Goal: Transaction & Acquisition: Purchase product/service

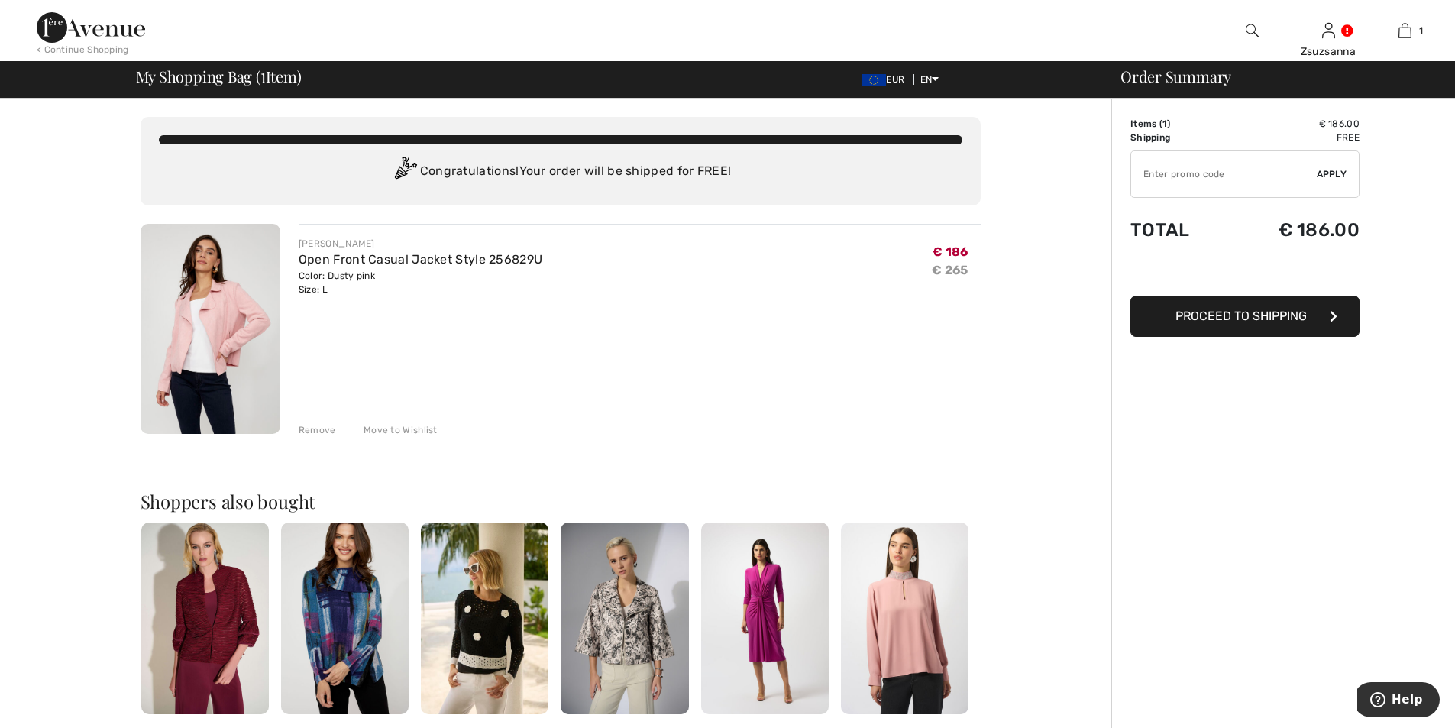
click at [1230, 169] on input "TEXT" at bounding box center [1224, 174] width 186 height 46
type input "EXTRA15"
click at [1319, 172] on font "Jelentkezés" at bounding box center [1313, 174] width 65 height 11
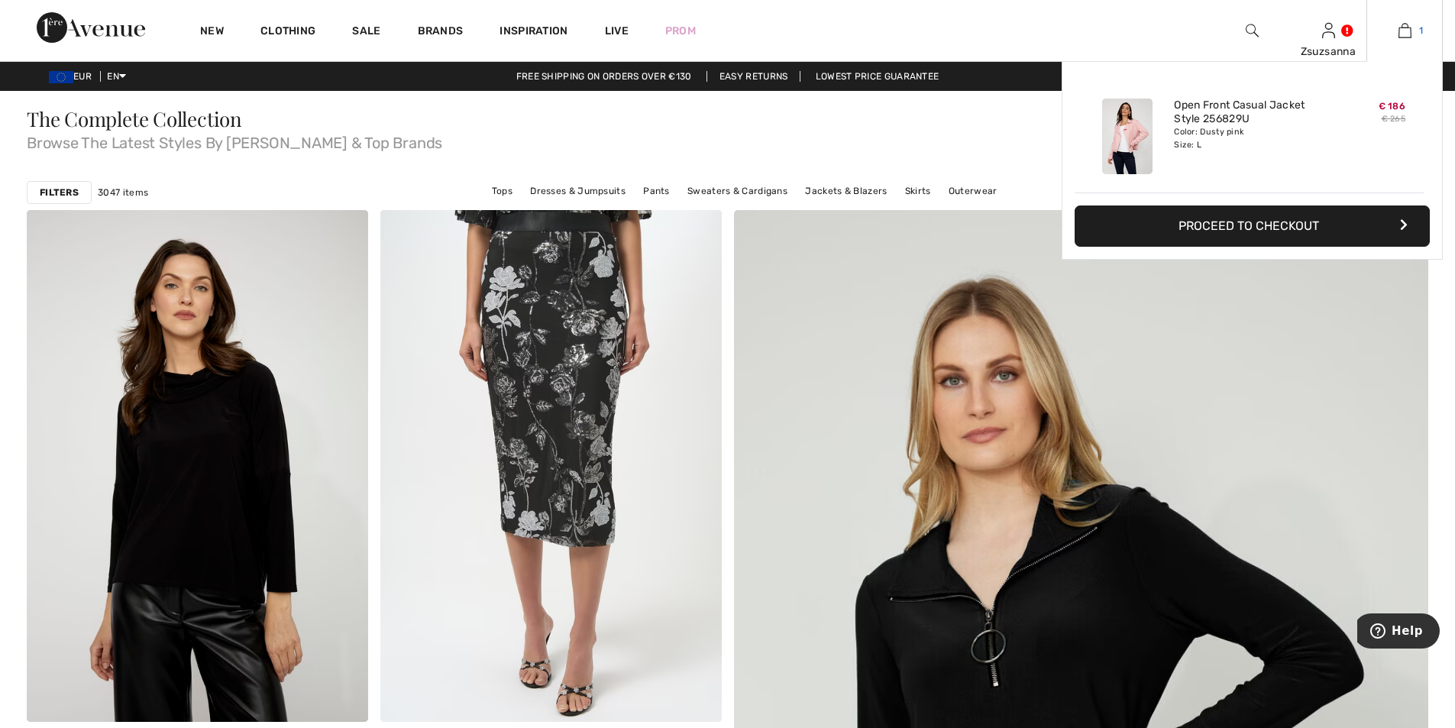
click at [1407, 25] on img at bounding box center [1404, 30] width 13 height 18
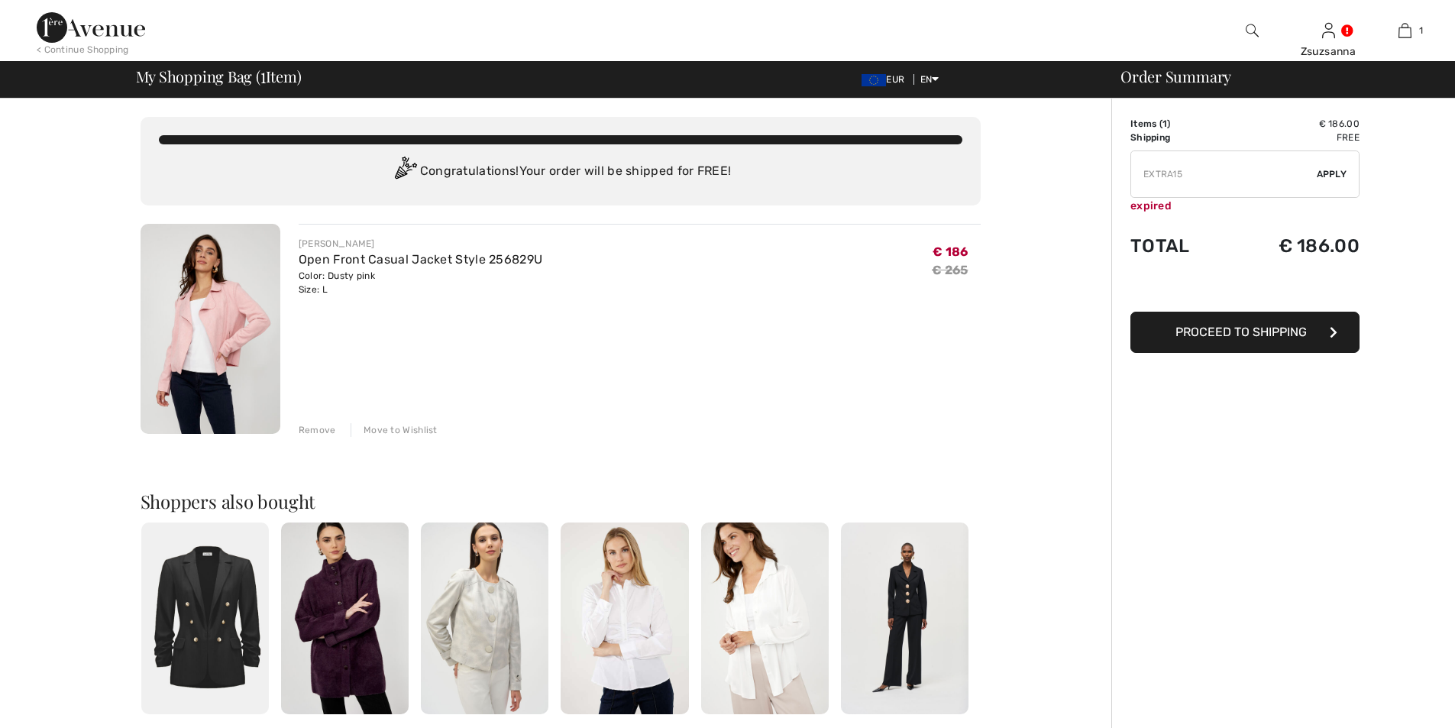
click at [1213, 179] on input "TEXT" at bounding box center [1224, 174] width 186 height 46
drag, startPoint x: 1213, startPoint y: 179, endPoint x: 1122, endPoint y: 182, distance: 90.2
click at [1122, 182] on div "Order Summary Details Items ( 1 ) € 186.00 Promo code € 0.00 Shipping Free Tax1…" at bounding box center [1283, 587] width 344 height 977
type input "NEW10"
click at [1324, 174] on span "Apply" at bounding box center [1331, 174] width 31 height 14
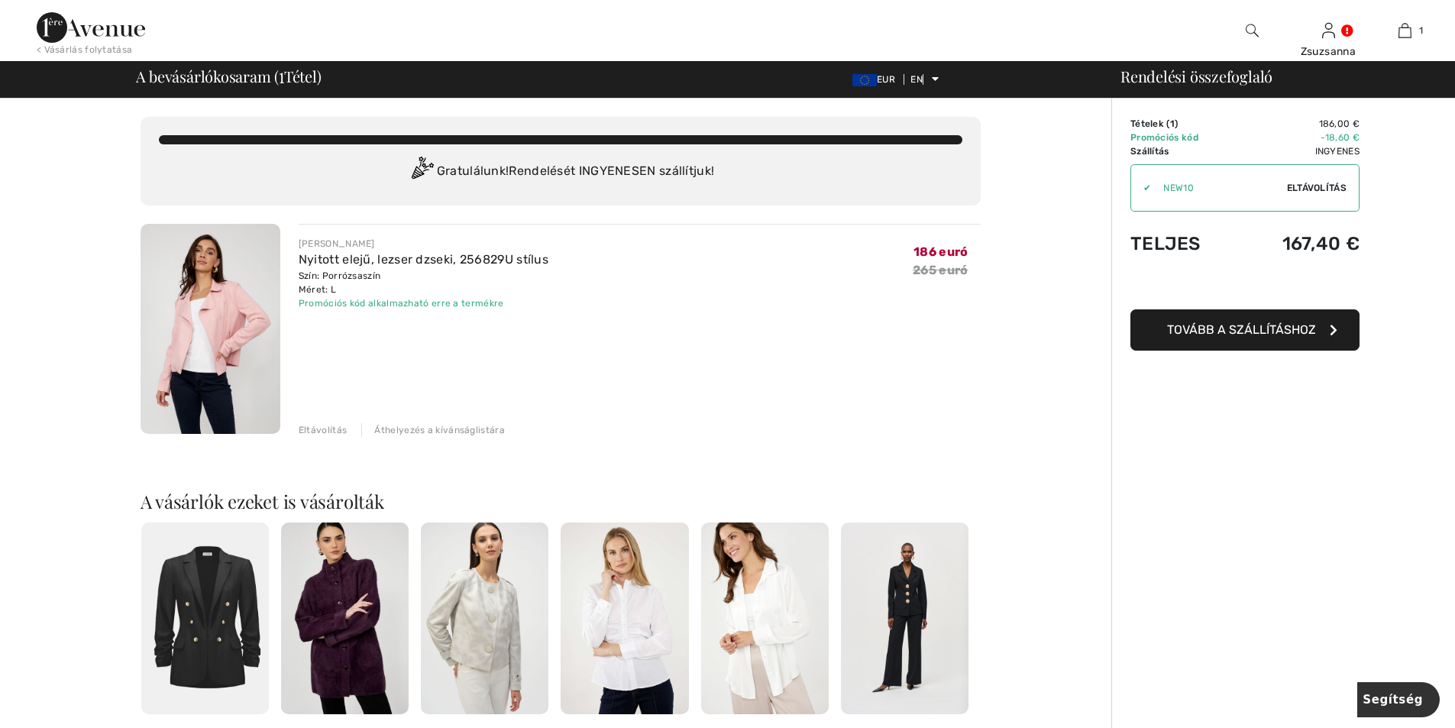
drag, startPoint x: 1255, startPoint y: 331, endPoint x: 1267, endPoint y: 336, distance: 13.3
click at [1255, 331] on font "Tovább a szállításhoz" at bounding box center [1241, 329] width 149 height 15
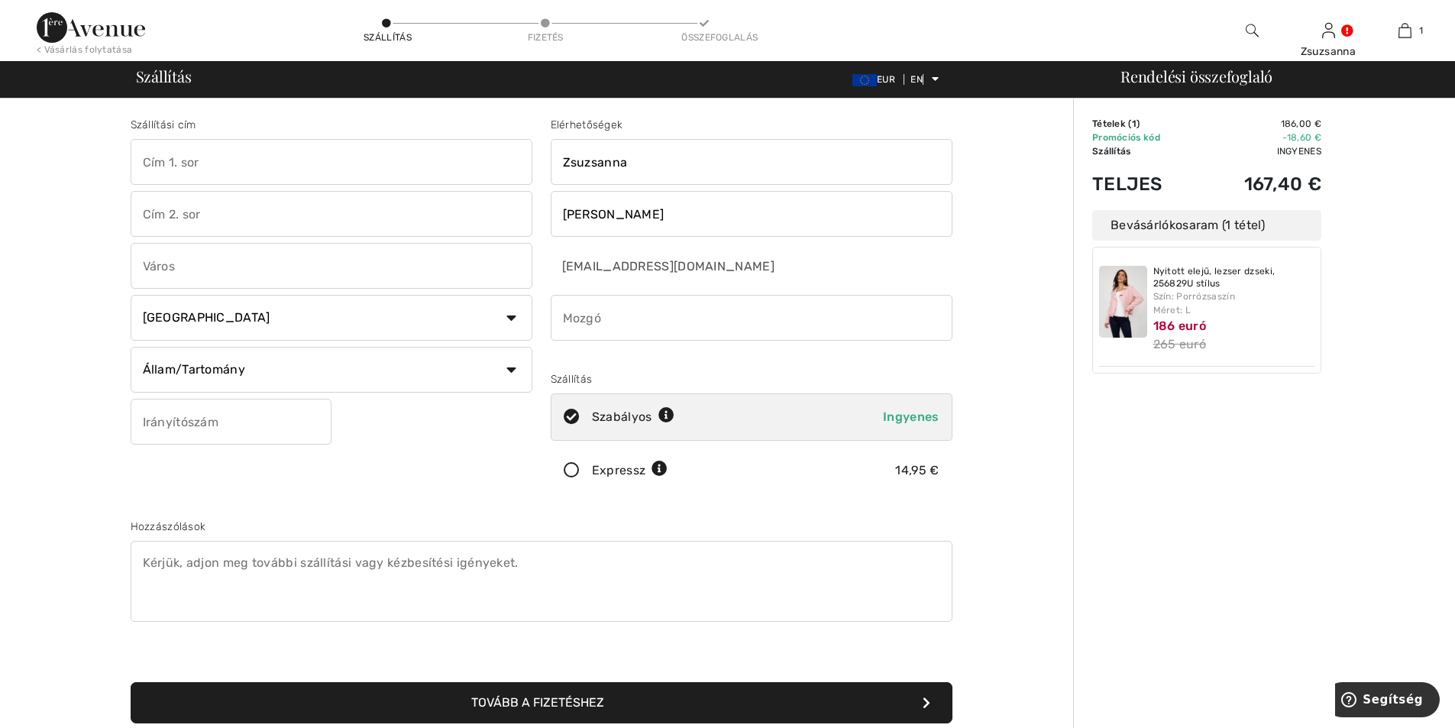
click at [255, 173] on input "text" at bounding box center [332, 162] width 402 height 46
type input "Gerlóczy Gábor utca 24."
type input "Nyíregyháza"
select select "HU"
type input "4400"
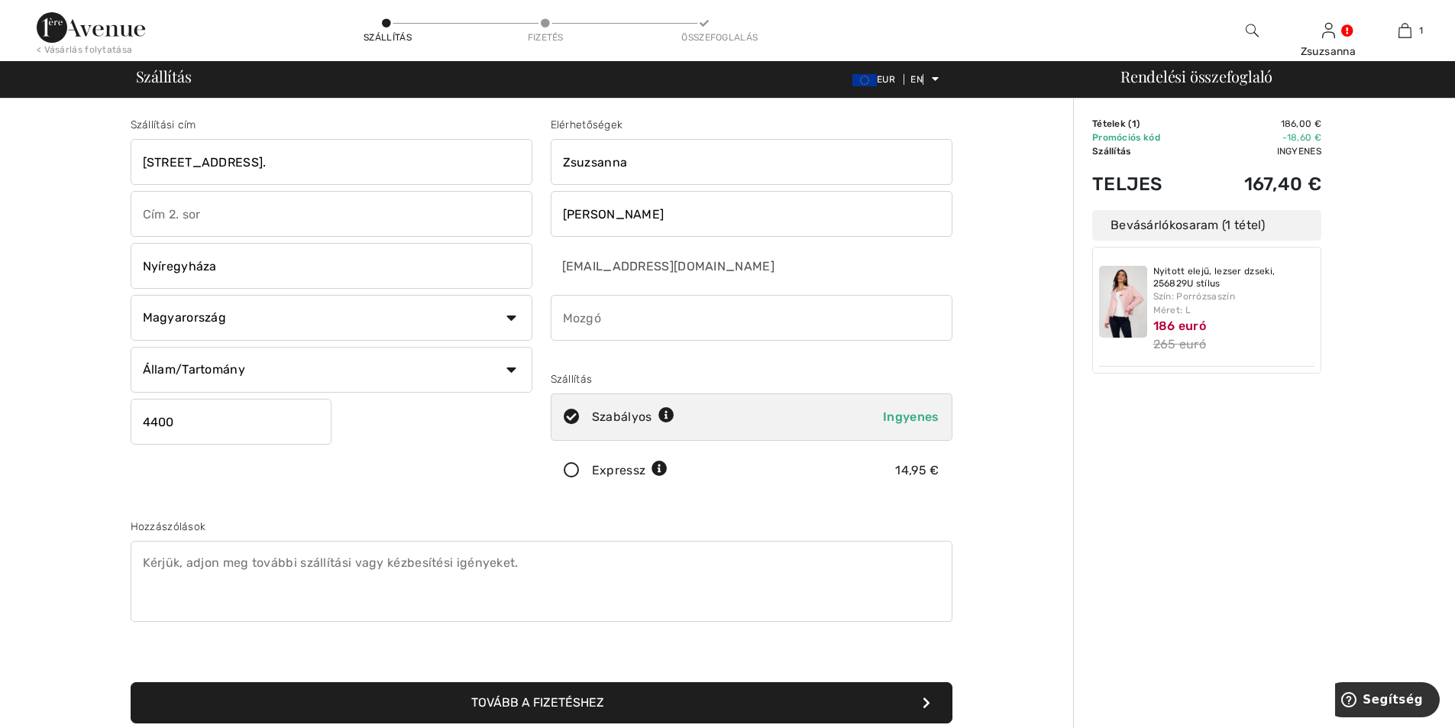
type input "06304031982"
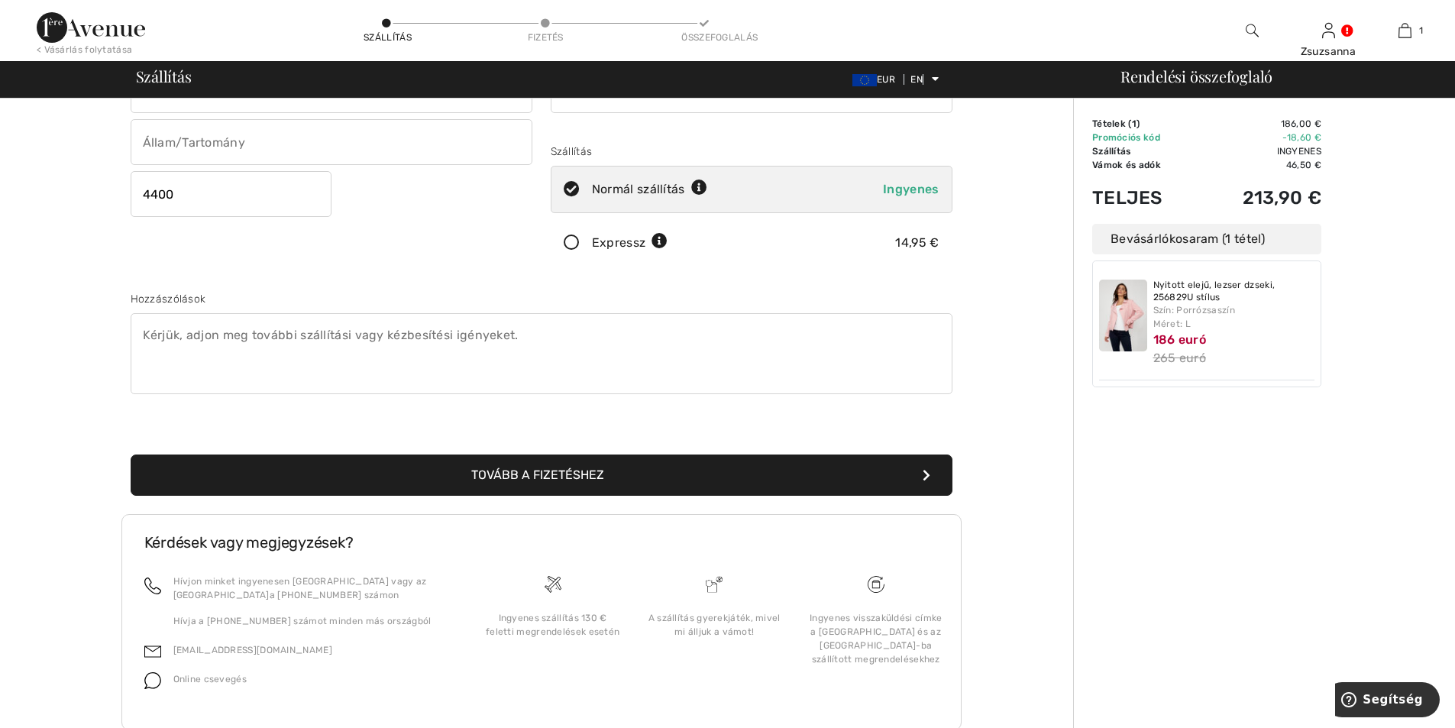
scroll to position [229, 0]
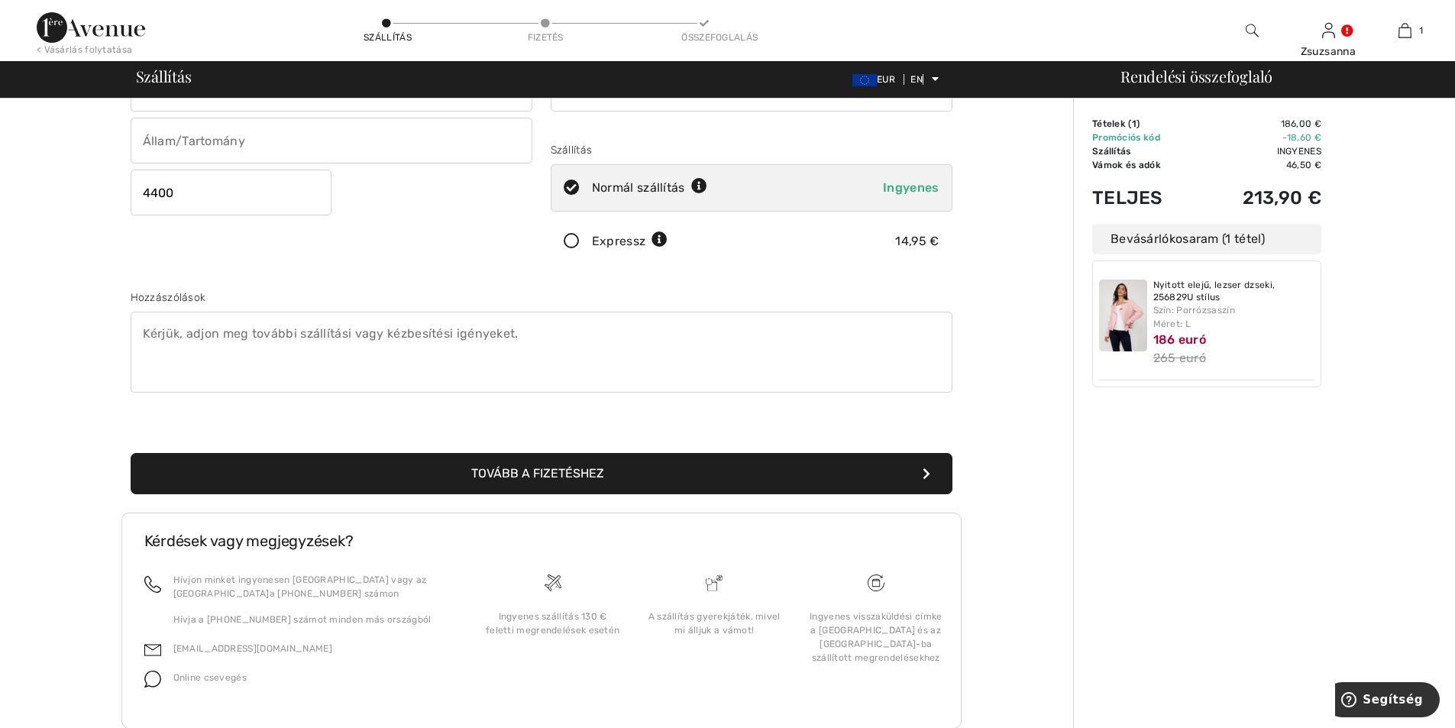
click at [576, 476] on font "Tovább a fizetéshez" at bounding box center [537, 473] width 133 height 15
